Goal: Information Seeking & Learning: Learn about a topic

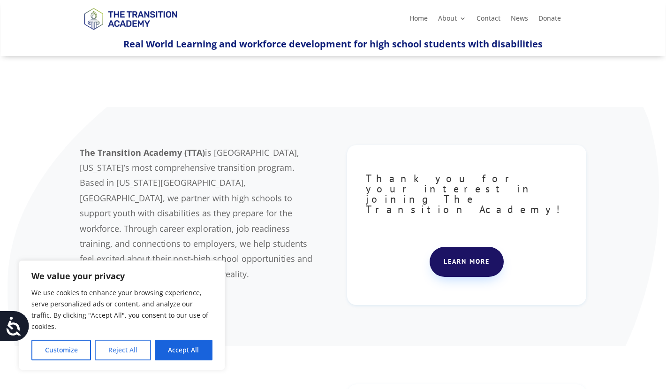
click at [130, 353] on button "Reject All" at bounding box center [123, 350] width 56 height 21
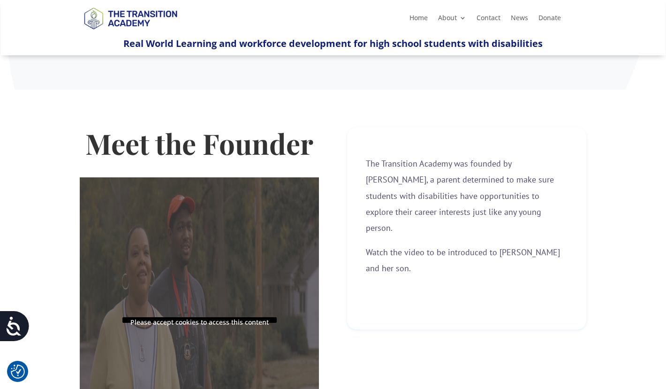
scroll to position [254, 0]
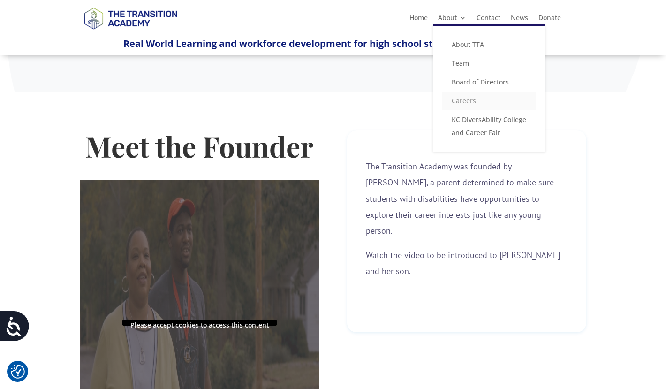
click at [465, 102] on link "Careers" at bounding box center [489, 100] width 94 height 19
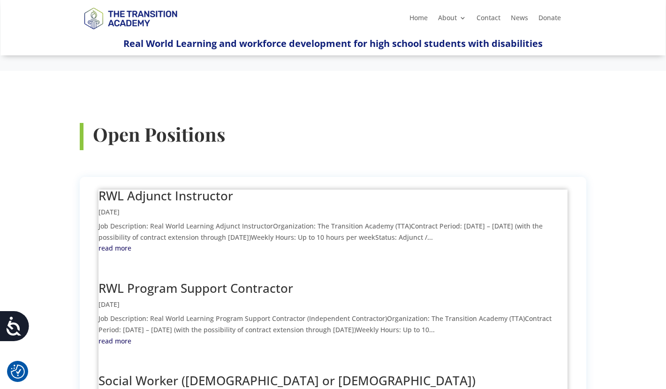
scroll to position [283, 0]
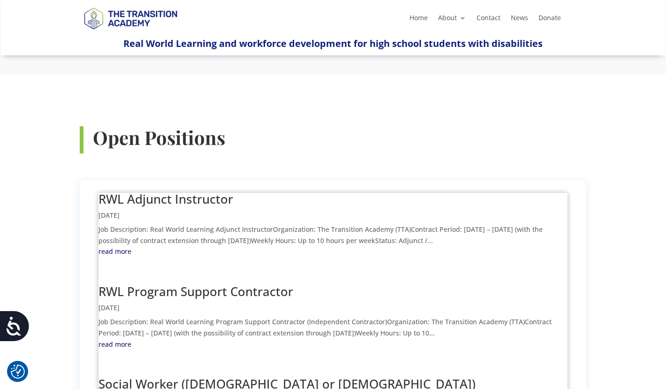
click at [120, 246] on link "read more" at bounding box center [333, 251] width 469 height 11
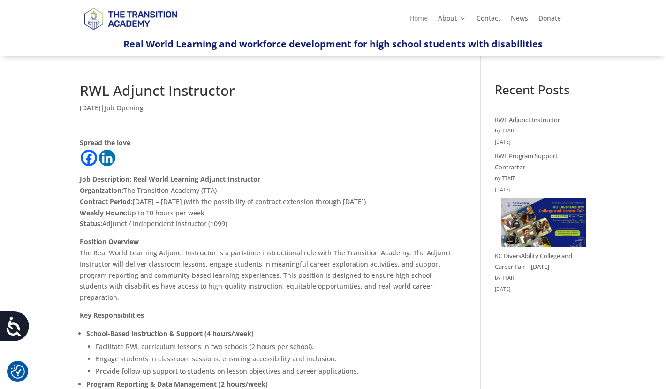
click at [423, 18] on link "Home" at bounding box center [418, 20] width 18 height 10
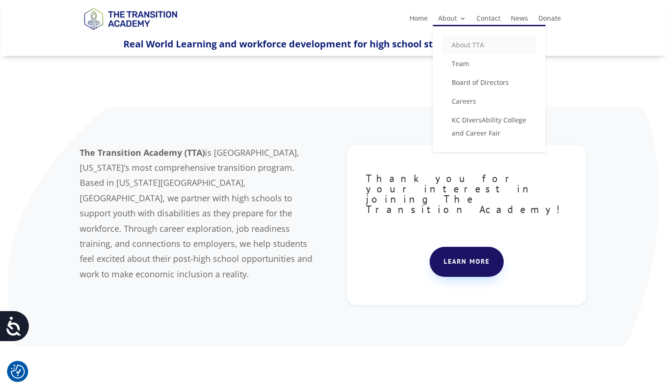
click at [458, 46] on link "About TTA" at bounding box center [489, 45] width 94 height 19
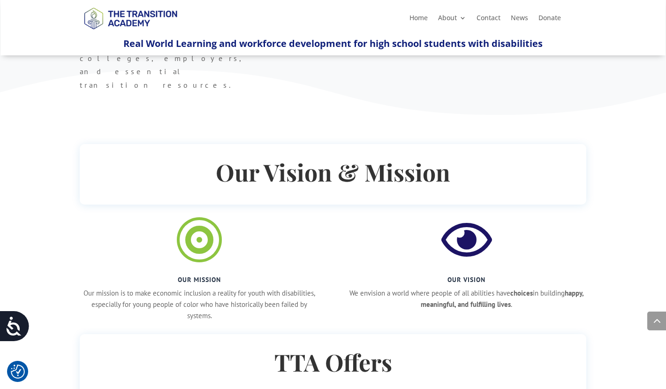
scroll to position [651, 0]
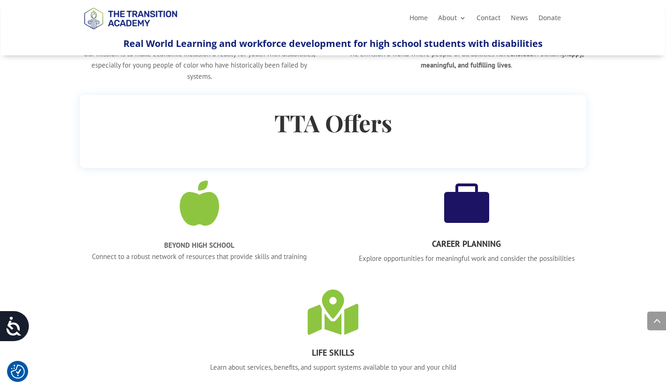
scroll to position [892, 0]
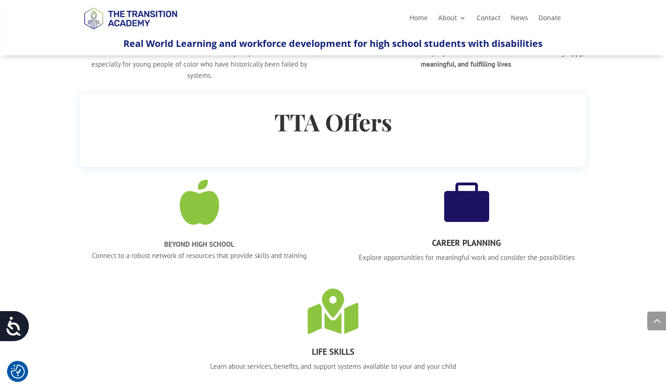
drag, startPoint x: 179, startPoint y: 224, endPoint x: 71, endPoint y: 197, distance: 111.3
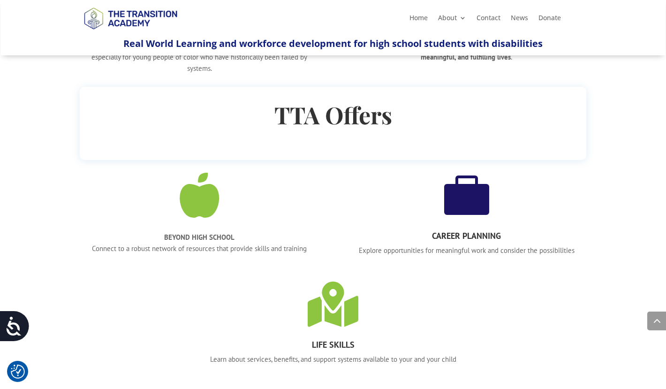
copy p "Central High School 3221 Indiana Ave Kansas City, Missouri 64128"
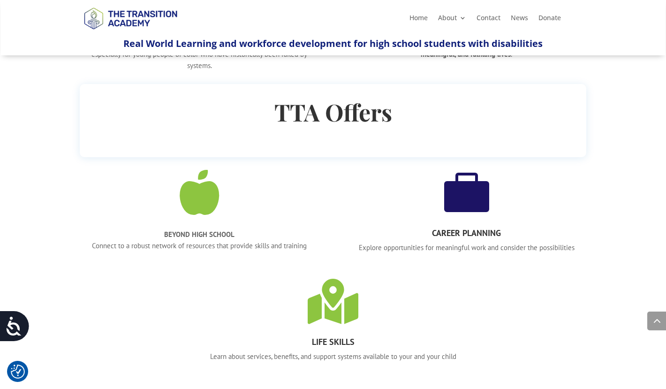
scroll to position [902, 0]
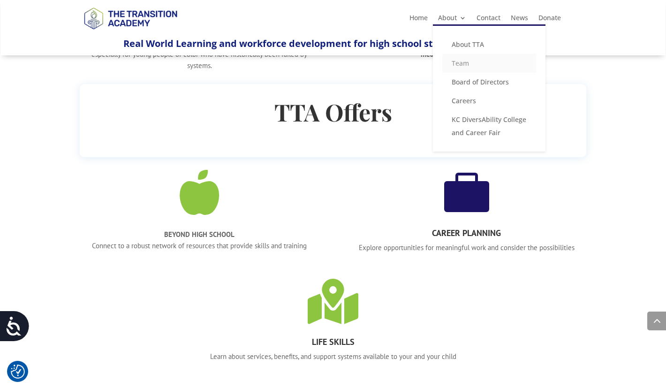
click at [460, 64] on link "Team" at bounding box center [489, 63] width 94 height 19
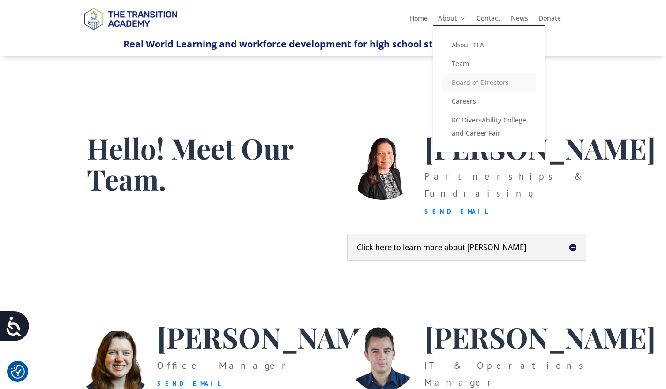
click at [471, 83] on link "Board of Directors" at bounding box center [489, 82] width 94 height 19
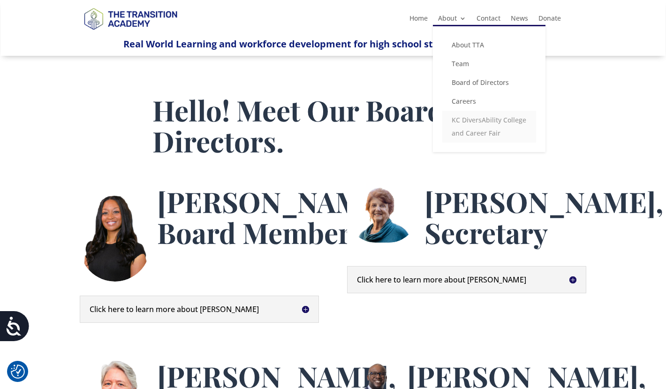
click at [470, 121] on link "KC DiversAbility College and Career Fair" at bounding box center [489, 127] width 94 height 32
